Goal: Task Accomplishment & Management: Manage account settings

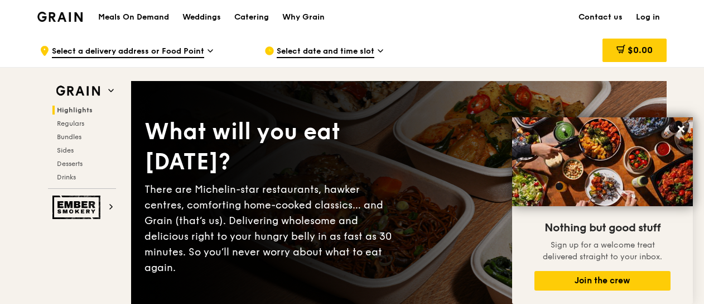
drag, startPoint x: 0, startPoint y: 0, endPoint x: 649, endPoint y: 14, distance: 648.8
click at [649, 14] on link "Log in" at bounding box center [648, 17] width 37 height 33
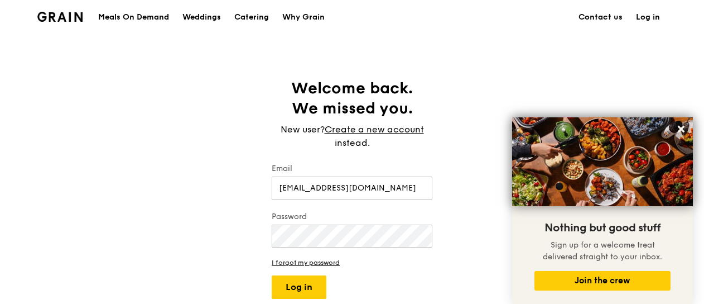
type input "[EMAIL_ADDRESS][DOMAIN_NAME]"
click at [272, 275] on button "Log in" at bounding box center [299, 286] width 55 height 23
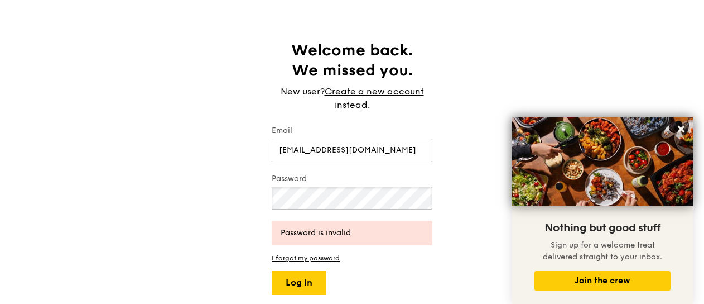
scroll to position [56, 0]
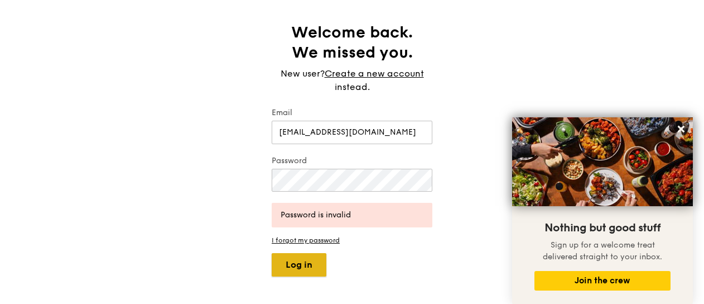
click at [291, 262] on button "Log in" at bounding box center [299, 264] width 55 height 23
click at [293, 262] on button "Log in" at bounding box center [299, 264] width 55 height 23
click at [293, 262] on div "Grain logo Meals On Demand Weddings Catering Why Grain Contact us Log in Welcom…" at bounding box center [352, 257] width 704 height 627
click at [301, 240] on link "I forgot my password" at bounding box center [352, 240] width 161 height 8
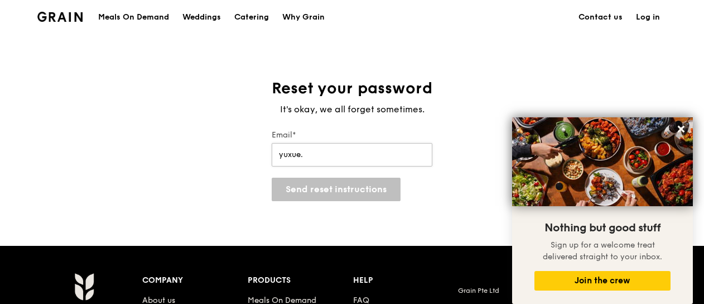
type input "[EMAIL_ADDRESS][DOMAIN_NAME]"
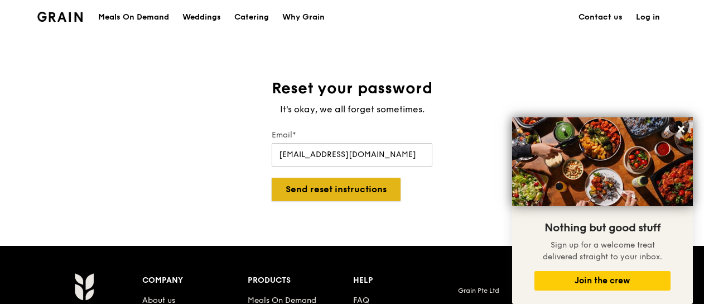
click at [325, 189] on button "Send reset instructions" at bounding box center [336, 189] width 129 height 23
